Goal: Check status: Check status

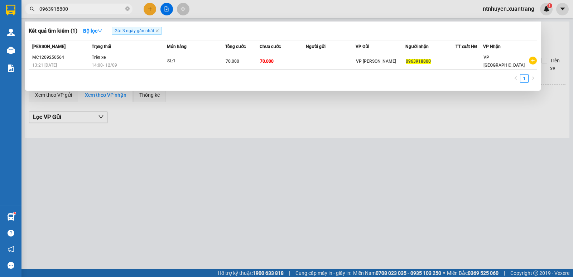
click at [111, 8] on input "0963918800" at bounding box center [81, 9] width 84 height 8
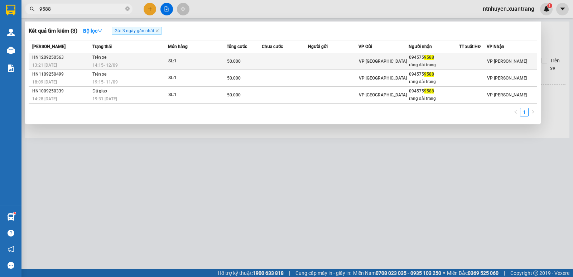
type input "9588"
click at [159, 62] on div "14:15 [DATE]" at bounding box center [129, 65] width 75 height 8
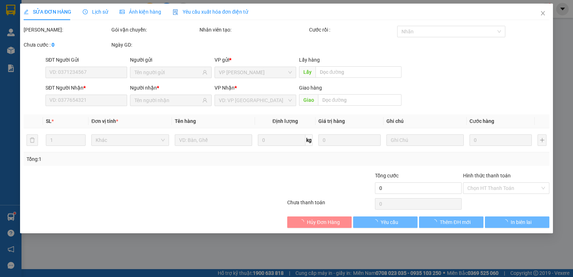
type input "0945759588"
type input "răng đài trang"
type input "50.000"
type input "0"
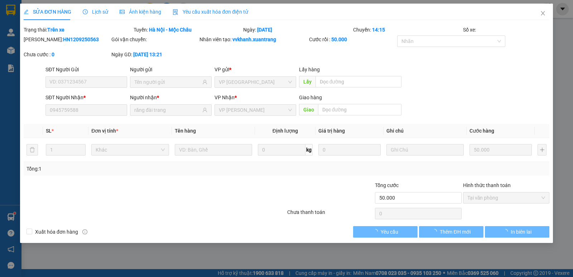
click at [132, 13] on span "Ảnh kiện hàng" at bounding box center [141, 12] width 42 height 6
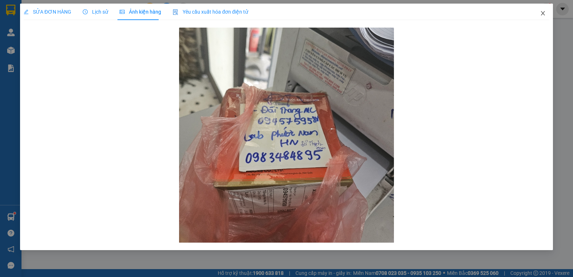
click at [543, 14] on icon "close" at bounding box center [543, 13] width 6 height 6
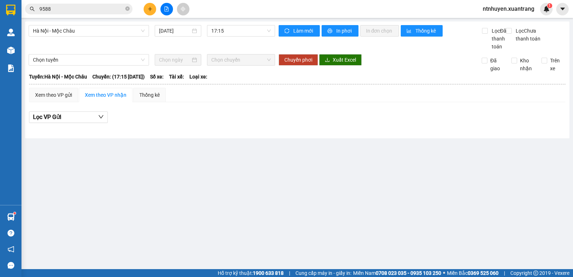
click at [106, 9] on input "9588" at bounding box center [81, 9] width 84 height 8
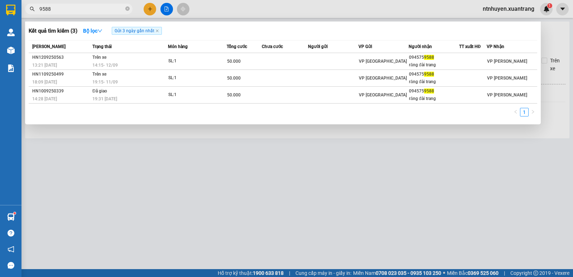
click at [173, 52] on th "Món hàng" at bounding box center [197, 46] width 59 height 13
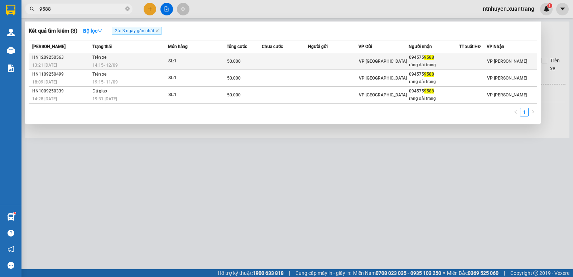
click at [178, 62] on div "SL: 1" at bounding box center [195, 61] width 54 height 8
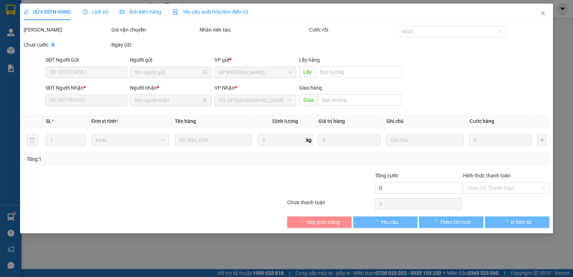
type input "0945759588"
type input "răng đài trang"
type input "50.000"
type input "0"
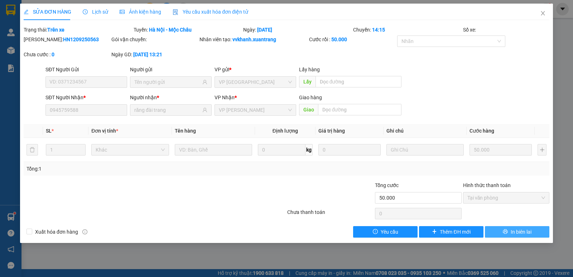
click at [529, 231] on span "In biên lai" at bounding box center [520, 232] width 21 height 8
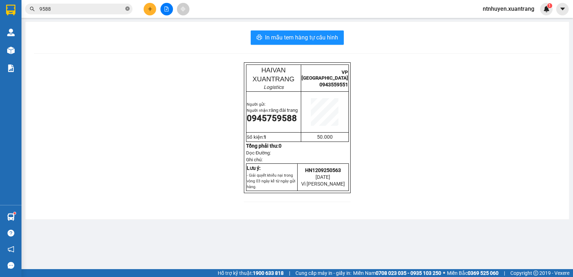
click at [127, 10] on icon "close-circle" at bounding box center [127, 8] width 4 height 4
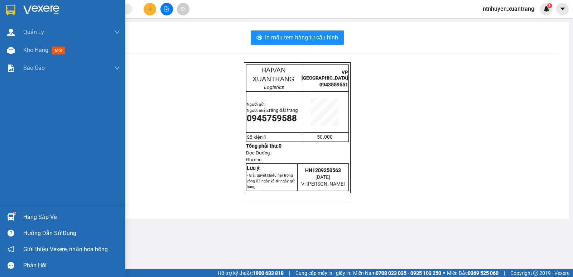
click at [37, 9] on img at bounding box center [41, 10] width 36 height 11
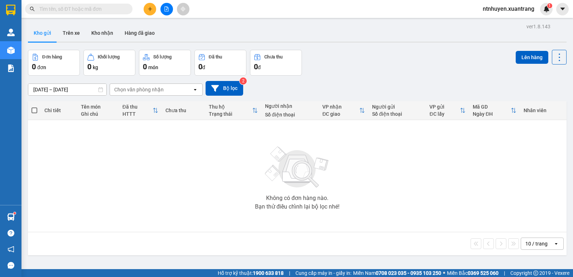
click at [57, 12] on input "text" at bounding box center [81, 9] width 84 height 8
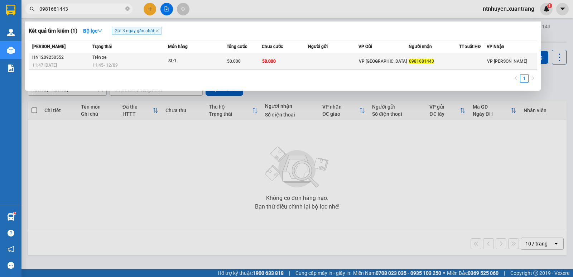
type input "0981681443"
click at [151, 57] on td "Trên xe 11:45 [DATE]" at bounding box center [129, 61] width 77 height 17
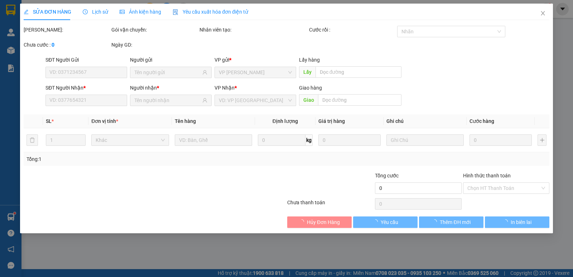
type input "0981681443"
type input "50.000"
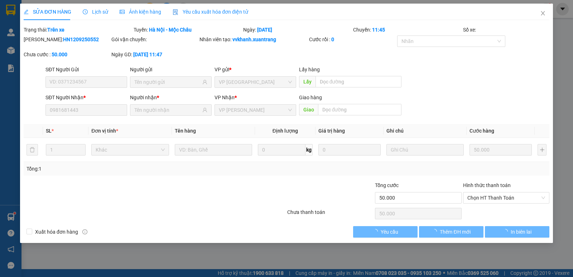
click at [141, 12] on span "Ảnh kiện hàng" at bounding box center [141, 12] width 42 height 6
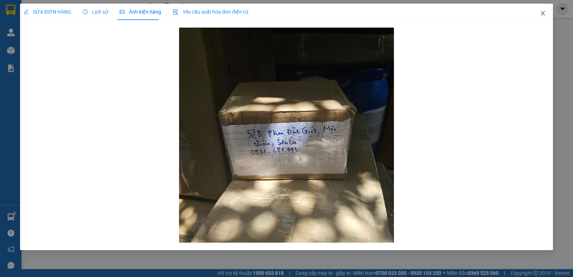
click at [541, 16] on span "Close" at bounding box center [543, 14] width 20 height 20
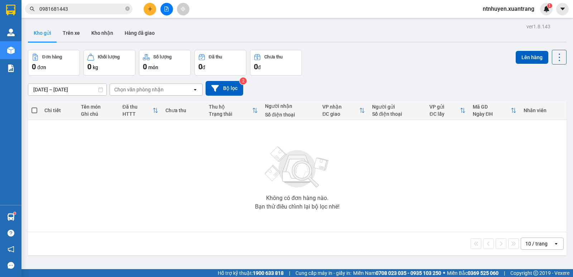
click at [107, 3] on div "Kết quả tìm kiếm ( 1 ) Bộ lọc Gửi 3 ngày gần nhất Mã ĐH Trạng thái Món hàng Tổn…" at bounding box center [70, 9] width 140 height 13
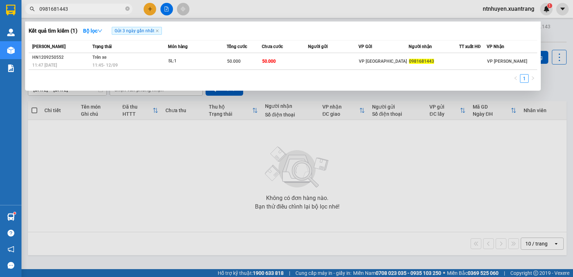
click at [95, 12] on input "0981681443" at bounding box center [81, 9] width 84 height 8
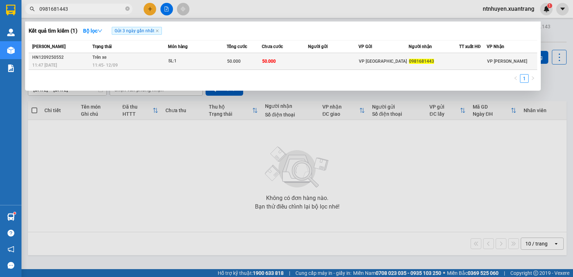
click at [163, 59] on td "Trên xe 11:45 [DATE]" at bounding box center [129, 61] width 77 height 17
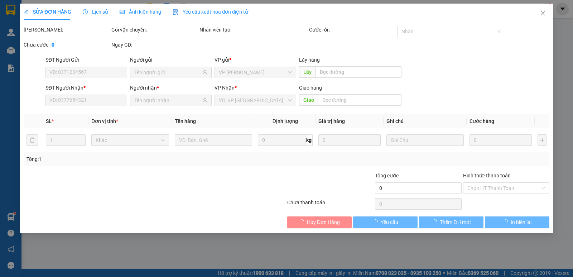
type input "0981681443"
type input "50.000"
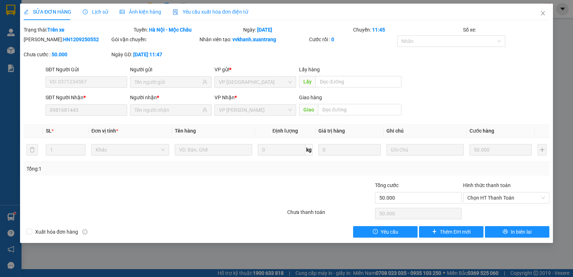
click at [160, 9] on div "SỬA ĐƠN HÀNG Lịch sử Ảnh kiện hàng Yêu cầu xuất hóa đơn điện tử" at bounding box center [136, 12] width 224 height 16
click at [148, 12] on span "Ảnh kiện hàng" at bounding box center [141, 12] width 42 height 6
